Goal: Task Accomplishment & Management: Use online tool/utility

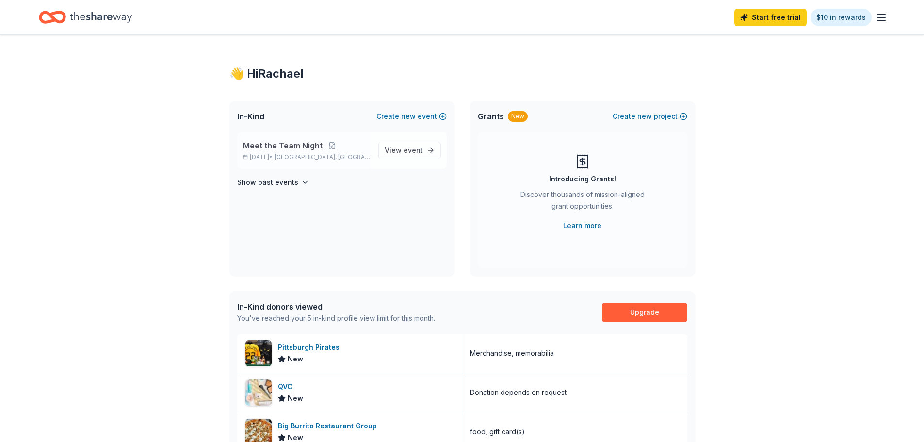
click at [297, 151] on span "Meet the Team Night" at bounding box center [283, 146] width 80 height 12
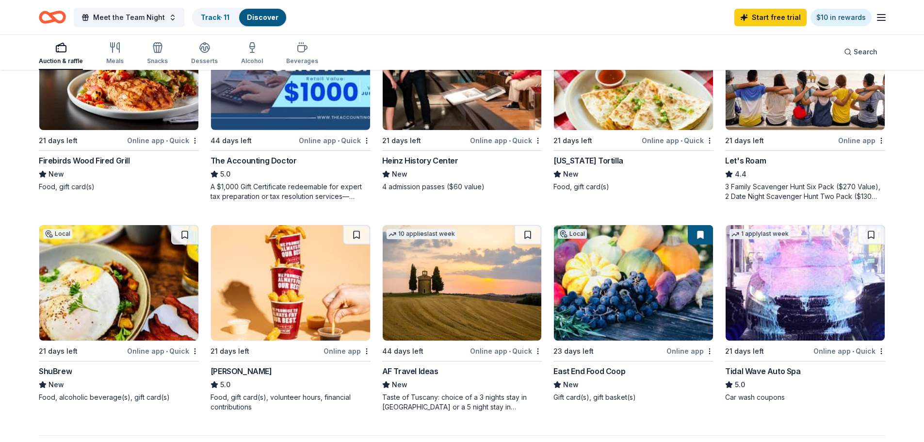
scroll to position [582, 0]
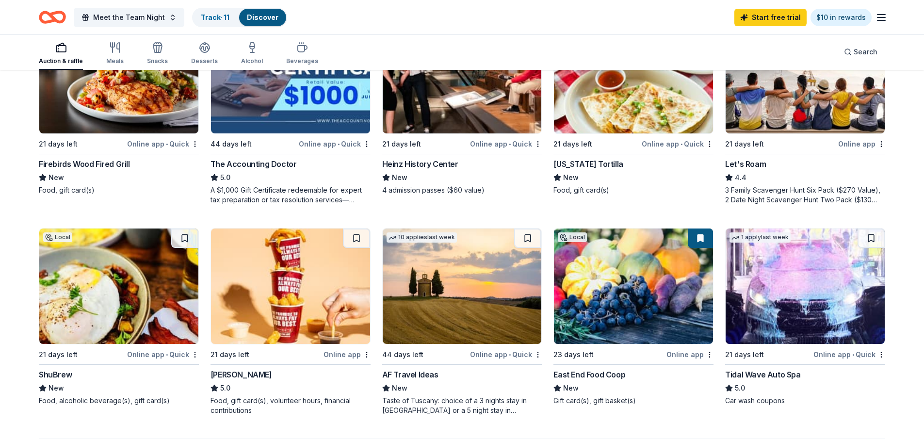
click at [67, 160] on div "Firebirds Wood Fired Grill" at bounding box center [84, 164] width 91 height 12
click at [148, 82] on img at bounding box center [118, 75] width 159 height 115
click at [123, 100] on img at bounding box center [118, 75] width 159 height 115
